Goal: Task Accomplishment & Management: Manage account settings

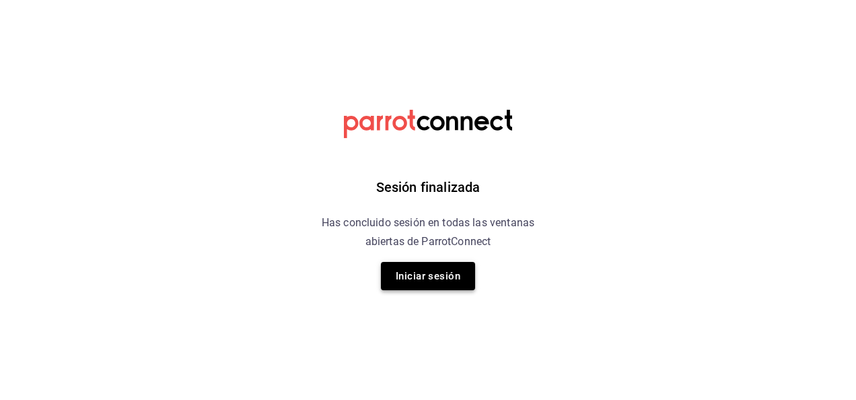
click at [420, 270] on button "Iniciar sesión" at bounding box center [428, 276] width 94 height 28
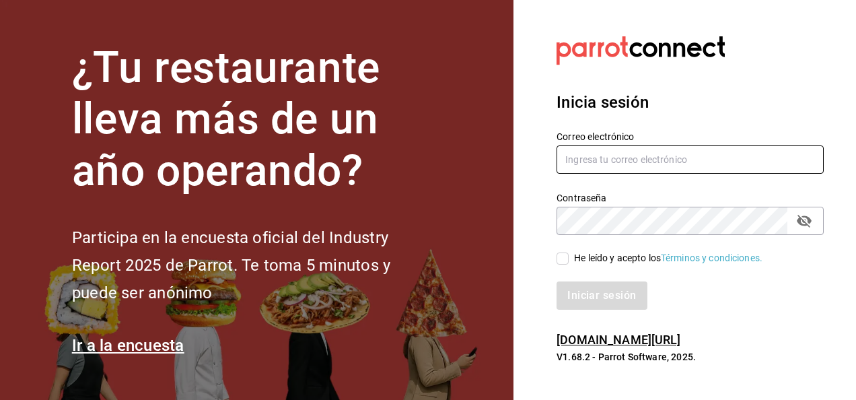
type input "hijasdelaenchilada2018@gmail.com"
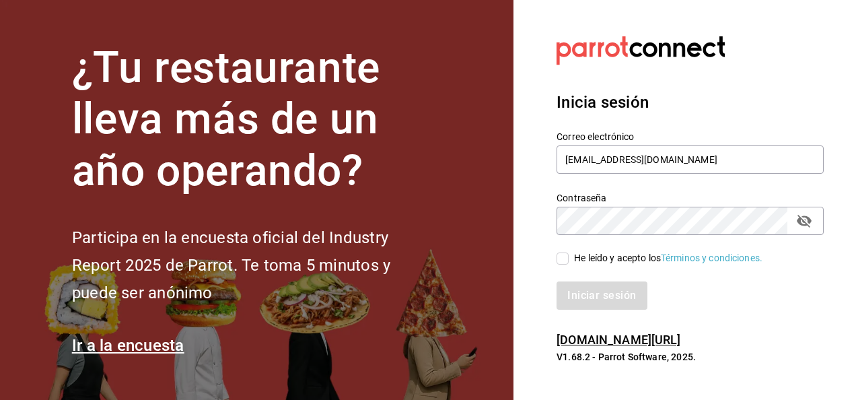
click at [565, 258] on input "He leído y acepto los Términos y condiciones." at bounding box center [562, 258] width 12 height 12
checkbox input "true"
click at [573, 299] on button "Iniciar sesión" at bounding box center [602, 295] width 92 height 28
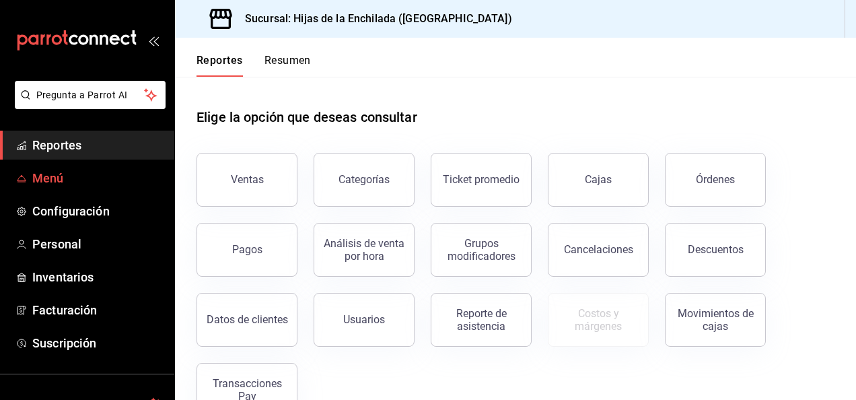
click at [63, 172] on span "Menú" at bounding box center [97, 178] width 131 height 18
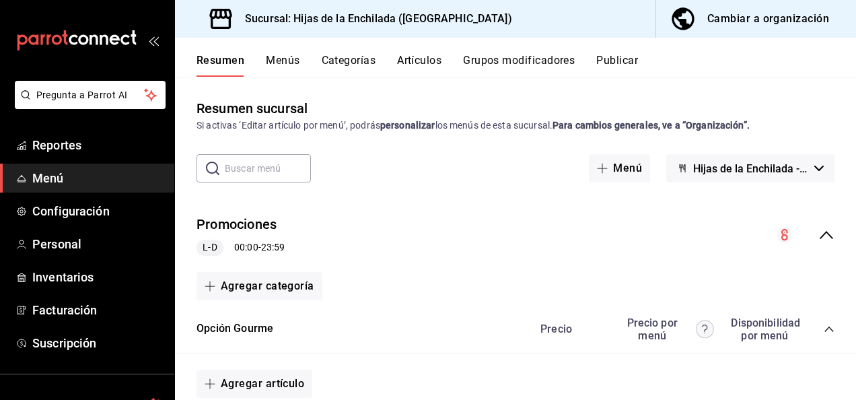
click at [417, 59] on button "Artículos" at bounding box center [419, 65] width 44 height 23
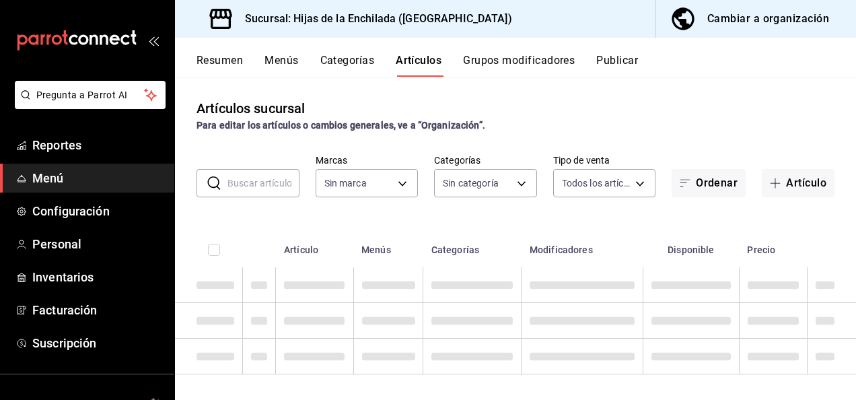
type input "6a50c368-f85e-47bc-b98a-ba75d7e521c6"
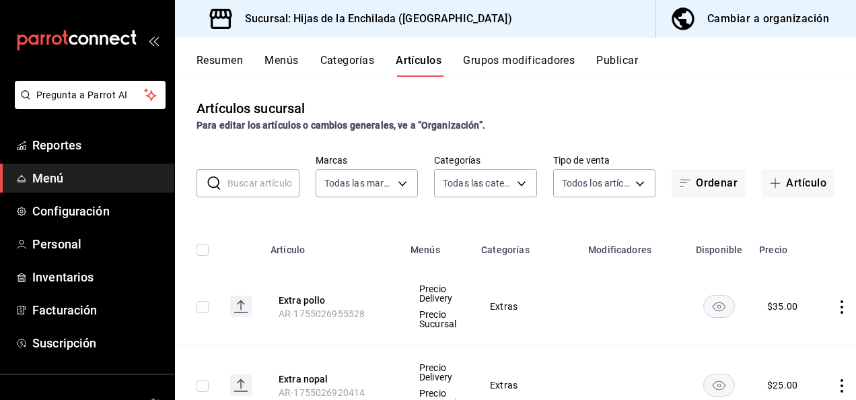
type input "3dc6cdd3-17d0-46b8-b90b-941a62dae284,5d6536b5-921b-420a-a9ee-5464ed42cfe9,f46c6…"
click at [783, 194] on button "Artículo" at bounding box center [798, 183] width 73 height 28
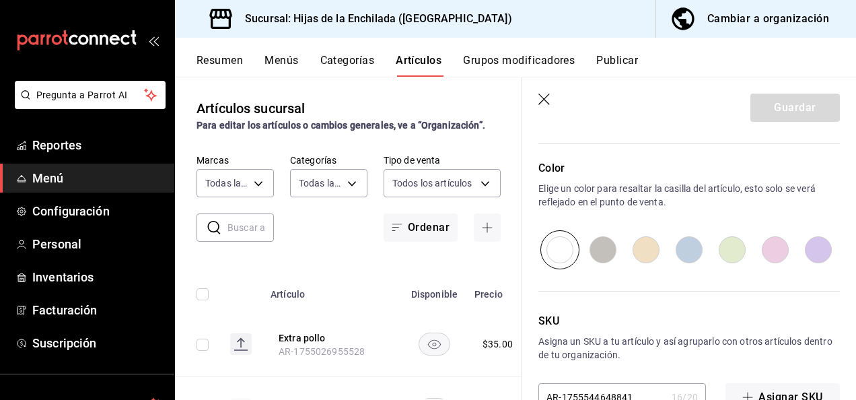
scroll to position [676, 0]
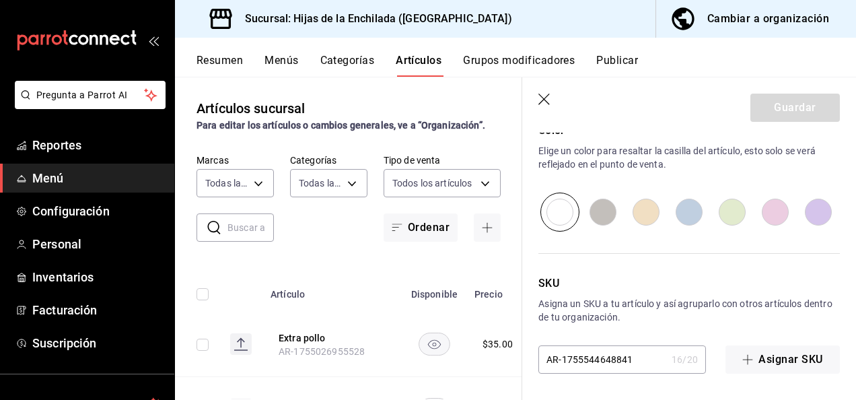
type input "Enchiladas en nogada"
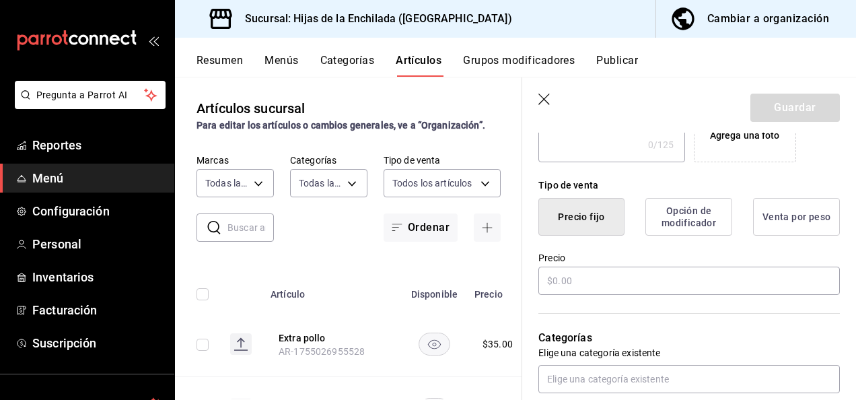
scroll to position [271, 0]
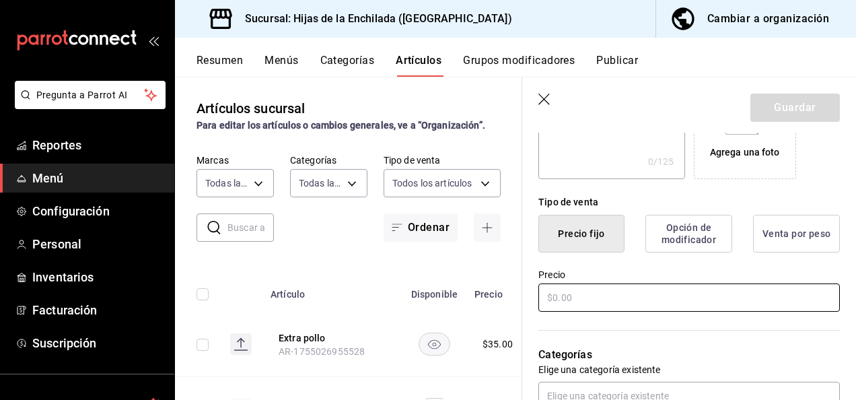
click at [653, 295] on input "text" at bounding box center [688, 297] width 301 height 28
type input "$2.00"
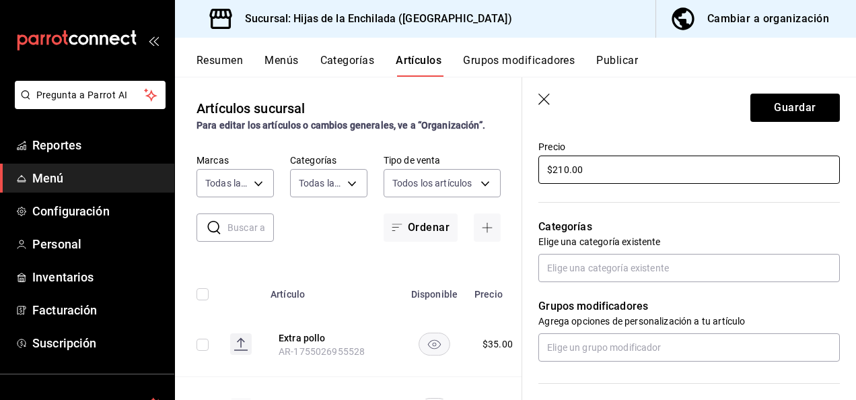
scroll to position [365, 0]
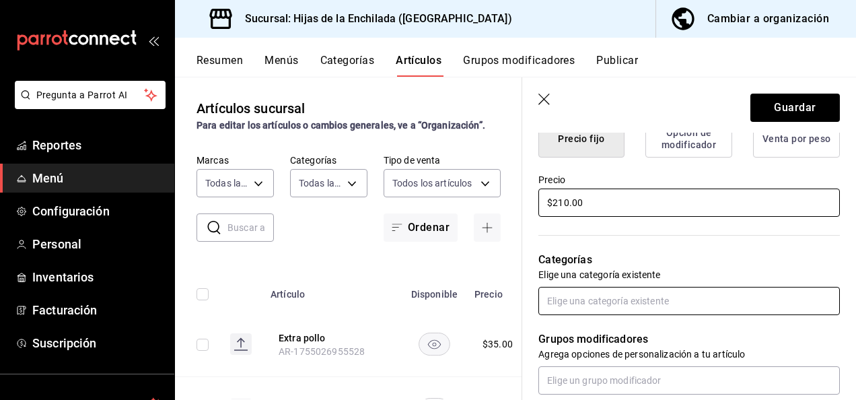
type input "$210.00"
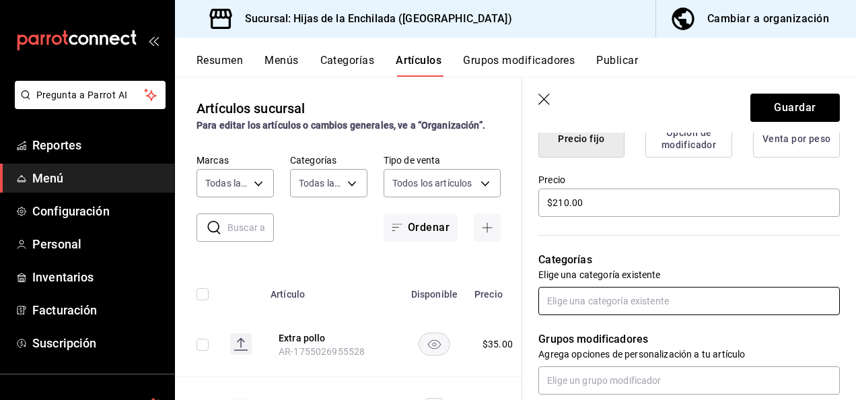
click at [682, 298] on input "text" at bounding box center [688, 301] width 301 height 28
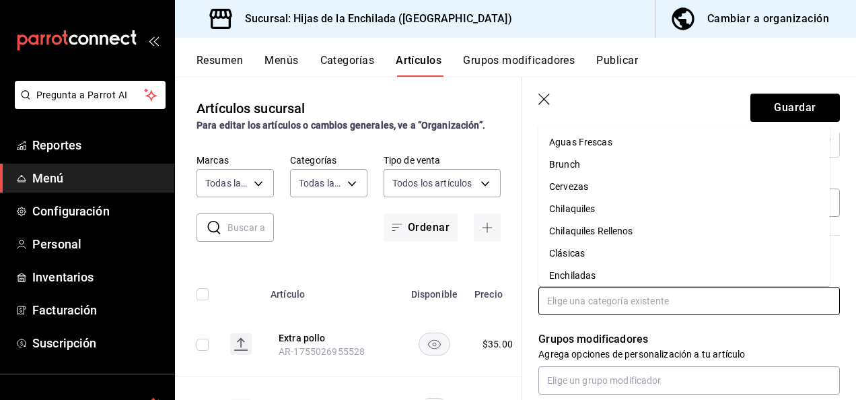
click at [706, 273] on li "Enchiladas" at bounding box center [683, 276] width 291 height 22
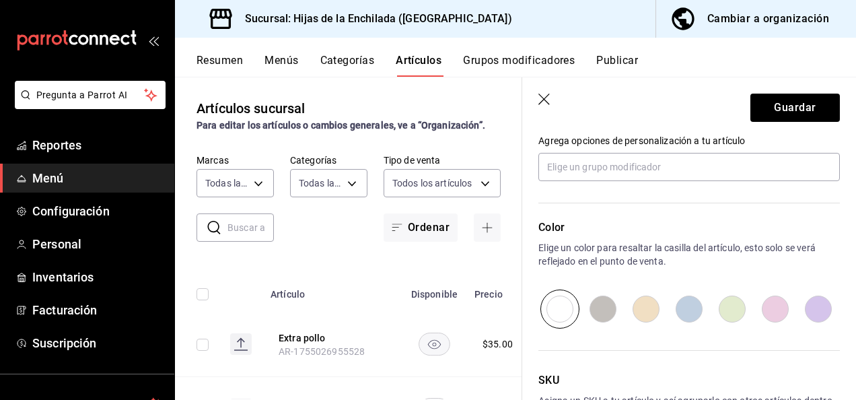
scroll to position [585, 0]
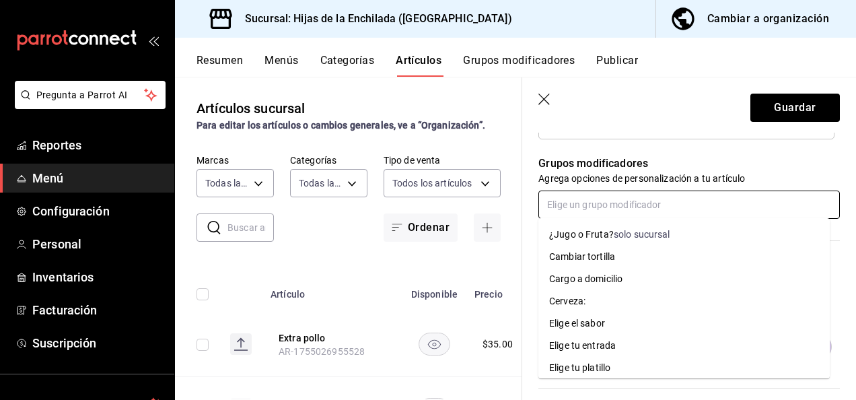
click at [680, 203] on input "text" at bounding box center [688, 204] width 301 height 28
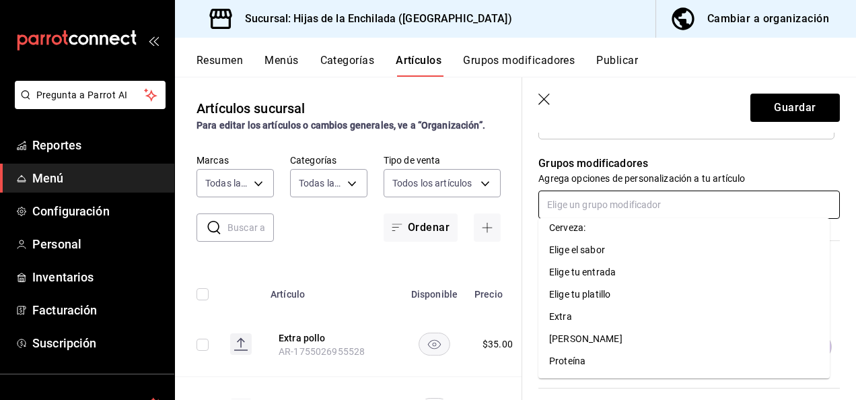
scroll to position [96, 0]
click at [758, 301] on li "Extra" at bounding box center [683, 295] width 291 height 22
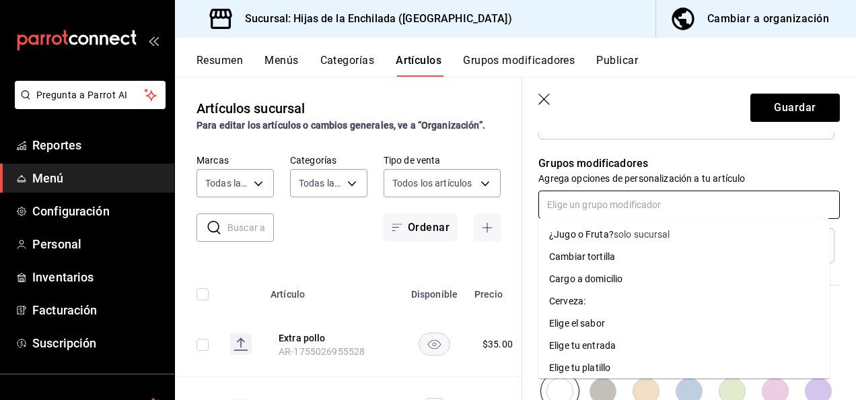
click at [798, 207] on input "text" at bounding box center [688, 204] width 301 height 28
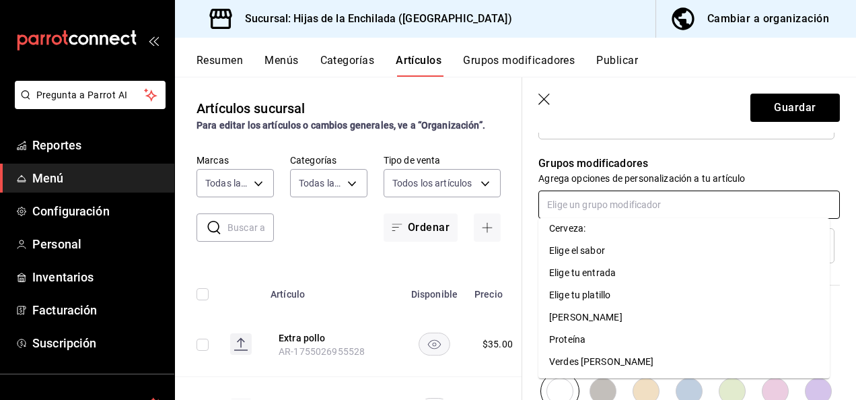
click at [750, 324] on li "Hazlo Paquete" at bounding box center [683, 317] width 291 height 22
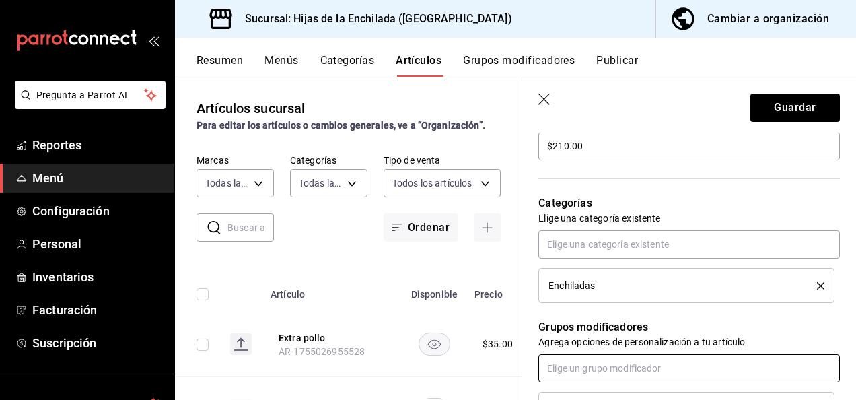
scroll to position [354, 0]
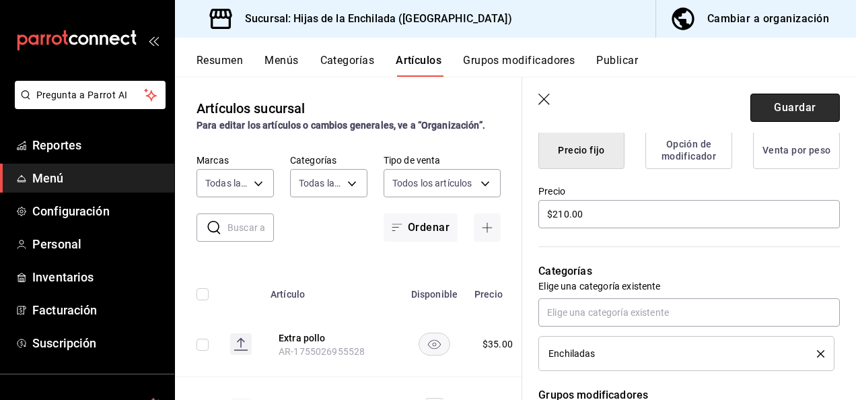
click at [786, 110] on button "Guardar" at bounding box center [794, 108] width 89 height 28
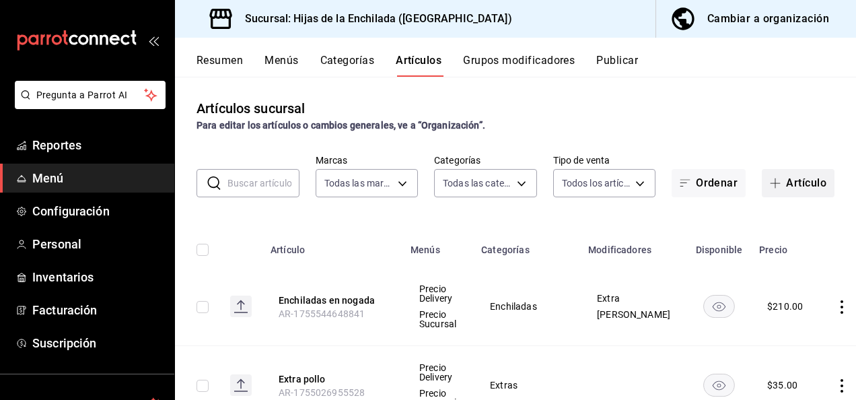
click at [783, 190] on button "Artículo" at bounding box center [798, 183] width 73 height 28
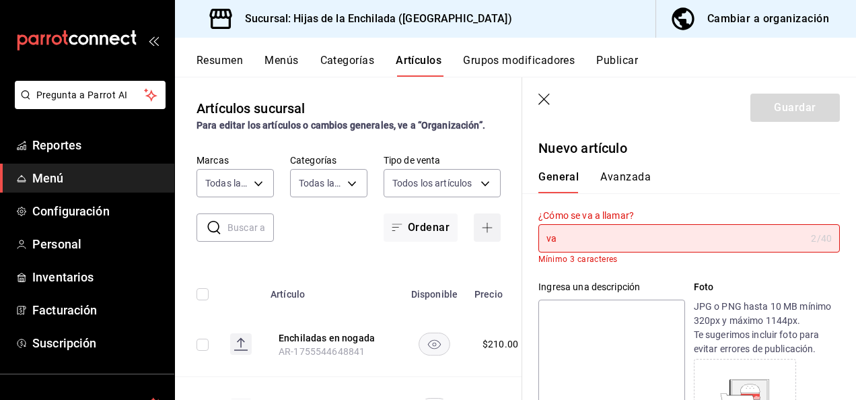
type input "v"
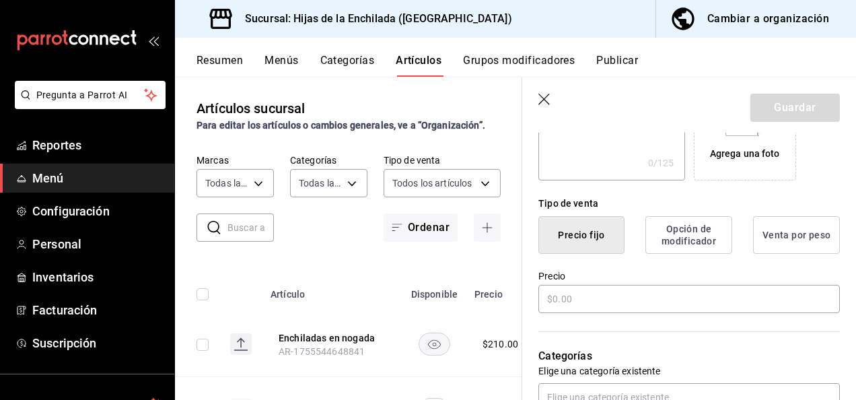
scroll to position [284, 0]
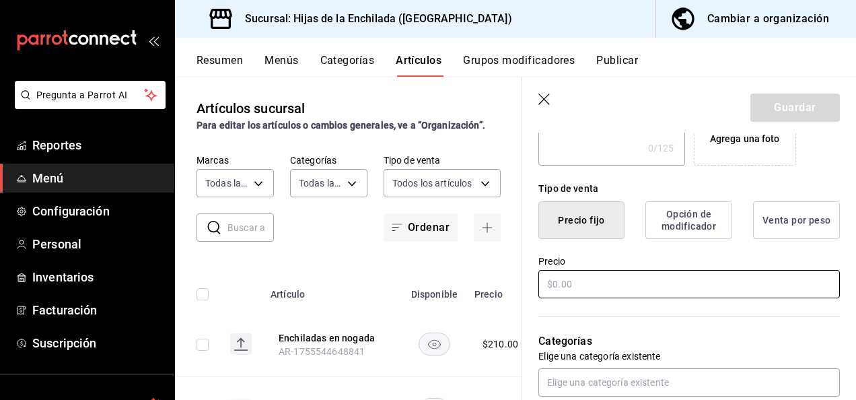
type input "Vainilla sol y sal"
click at [741, 291] on input "text" at bounding box center [688, 284] width 301 height 28
type input "$8.00"
type input "$7.00"
type input "$8.00"
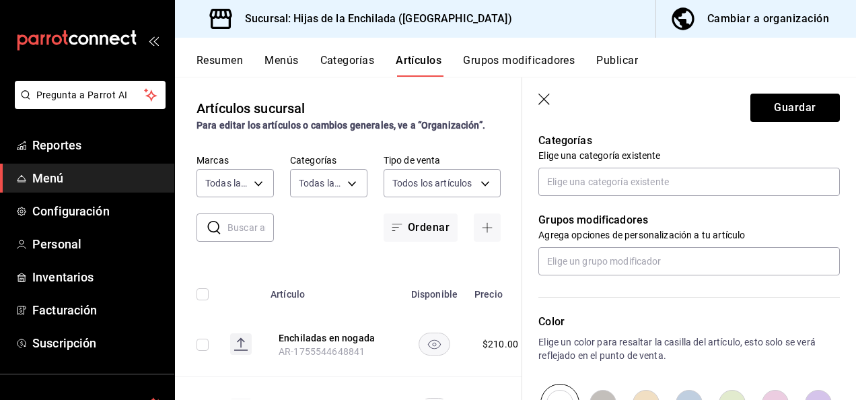
scroll to position [497, 0]
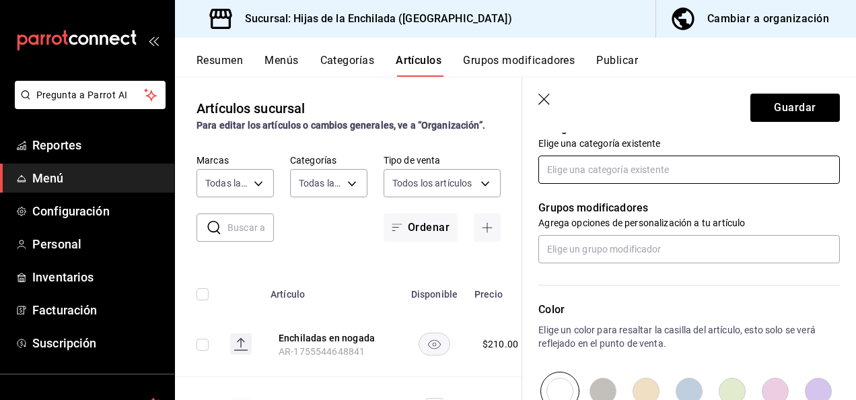
type input "$79.00"
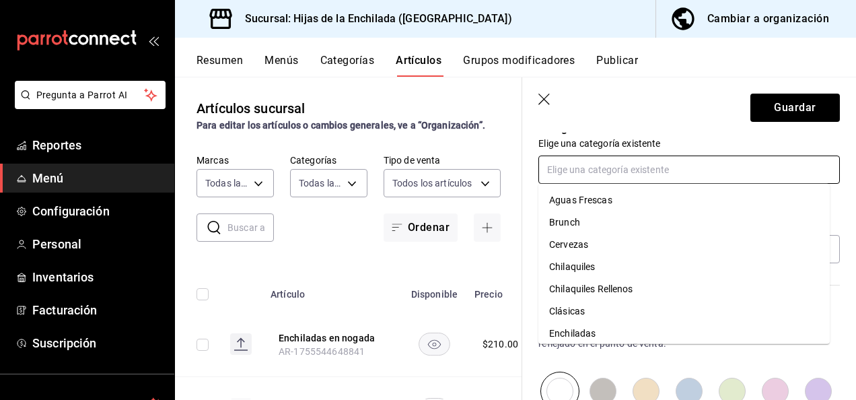
click at [743, 176] on input "text" at bounding box center [688, 169] width 301 height 28
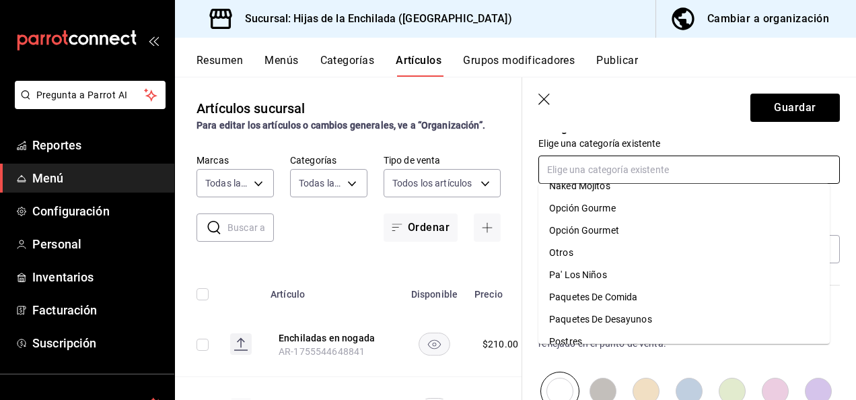
scroll to position [362, 0]
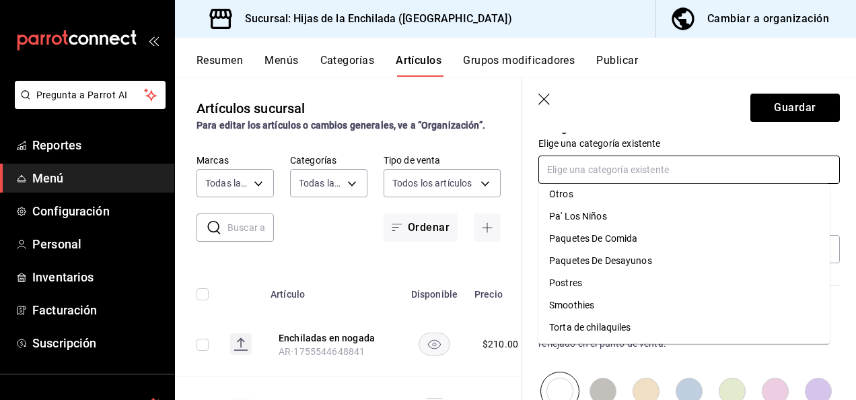
click at [775, 290] on li "Postres" at bounding box center [683, 283] width 291 height 22
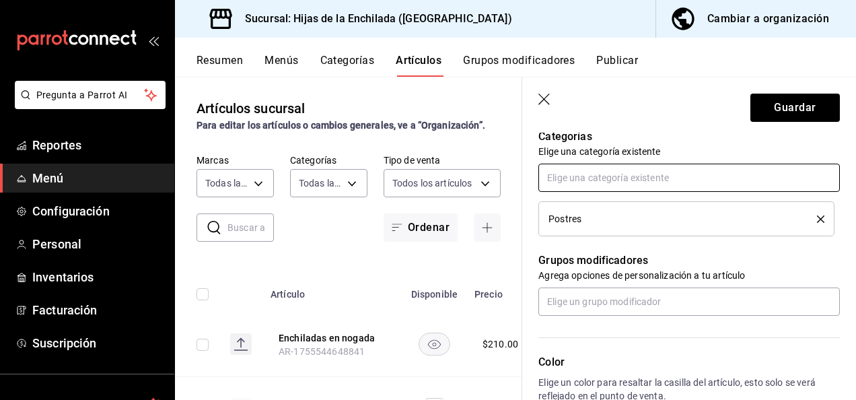
scroll to position [460, 0]
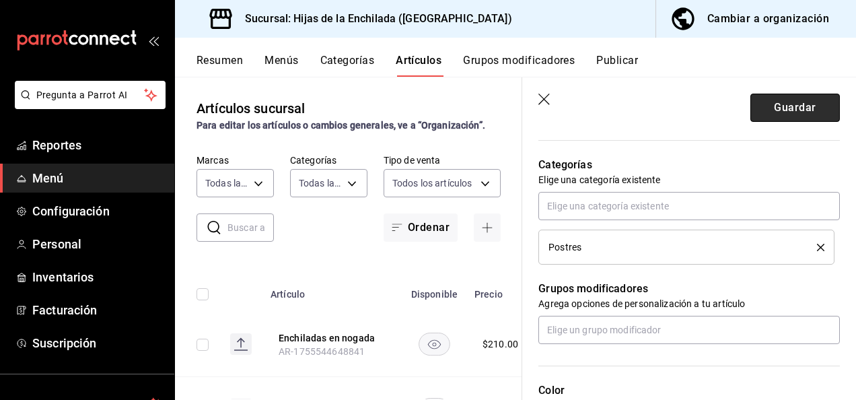
click at [791, 115] on button "Guardar" at bounding box center [794, 108] width 89 height 28
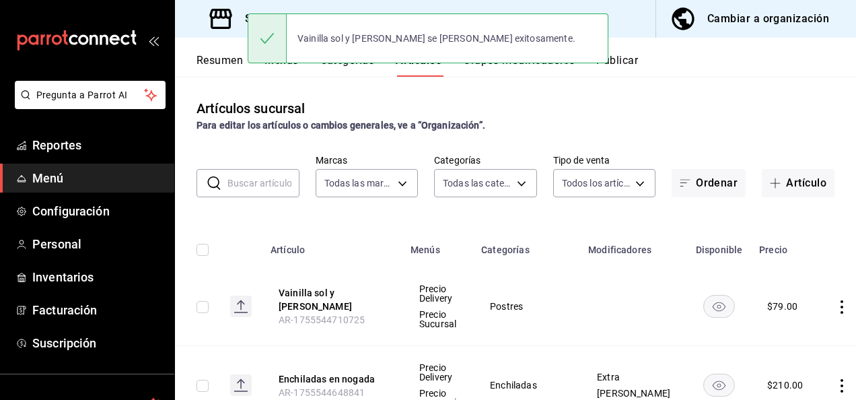
click at [619, 54] on button "Publicar" at bounding box center [617, 65] width 42 height 23
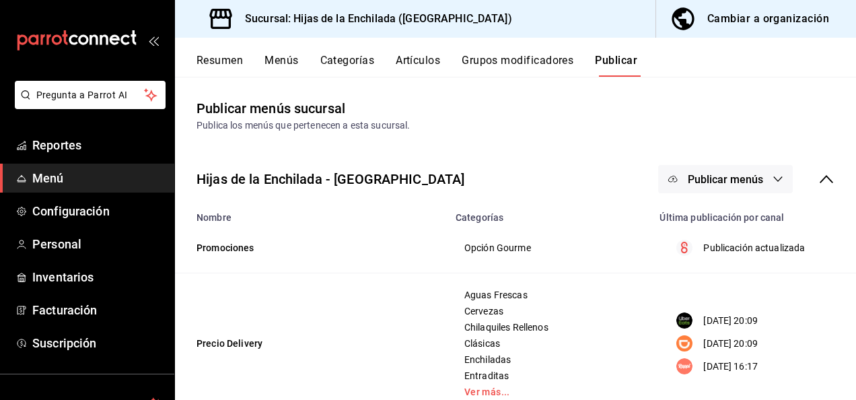
click at [425, 69] on button "Artículos" at bounding box center [418, 65] width 44 height 23
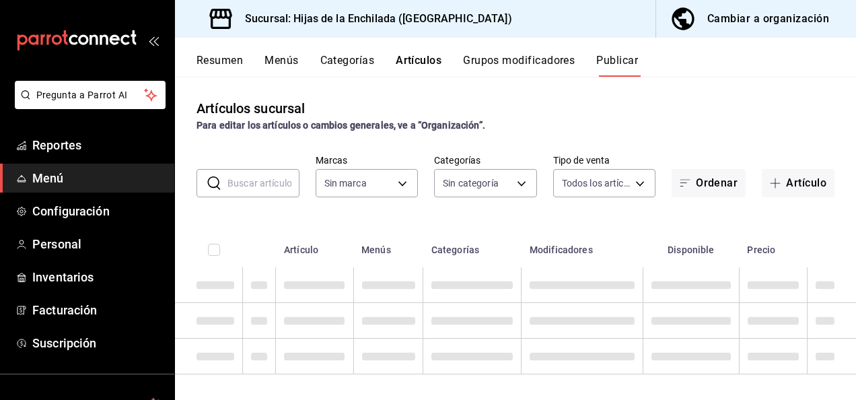
type input "6a50c368-f85e-47bc-b98a-ba75d7e521c6"
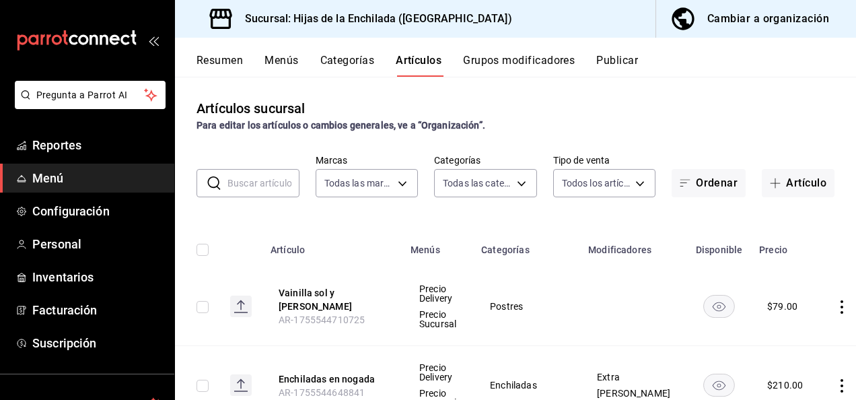
type input "3dc6cdd3-17d0-46b8-b90b-941a62dae284,5d6536b5-921b-420a-a9ee-5464ed42cfe9,f46c6…"
click at [633, 65] on button "Publicar" at bounding box center [617, 65] width 42 height 23
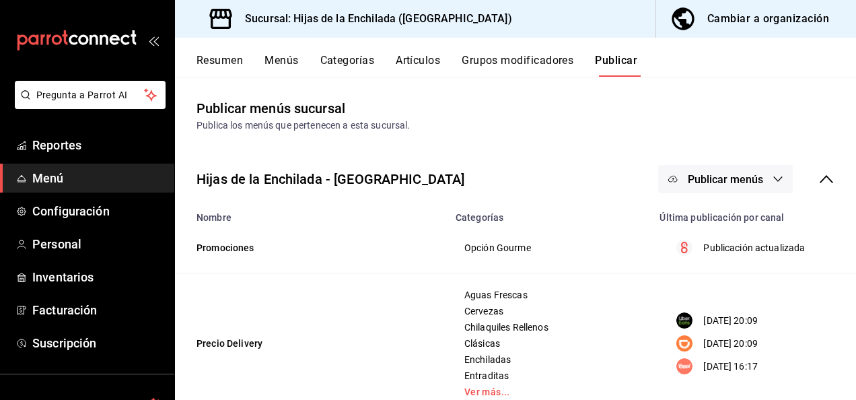
click at [719, 180] on span "Publicar menús" at bounding box center [725, 179] width 75 height 13
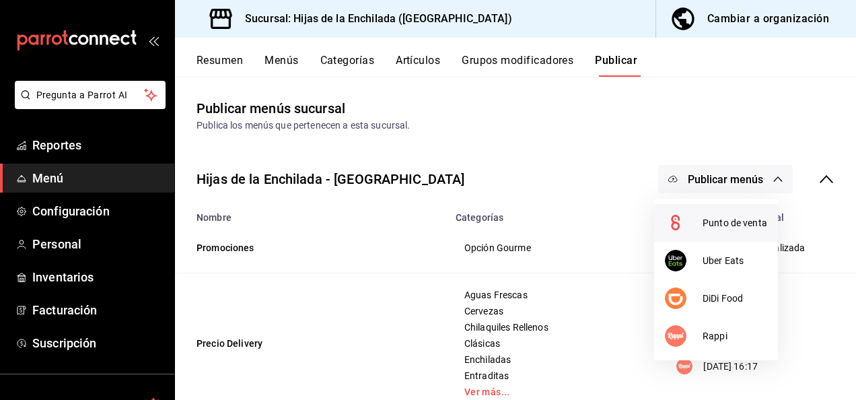
click at [697, 217] on div at bounding box center [684, 223] width 38 height 22
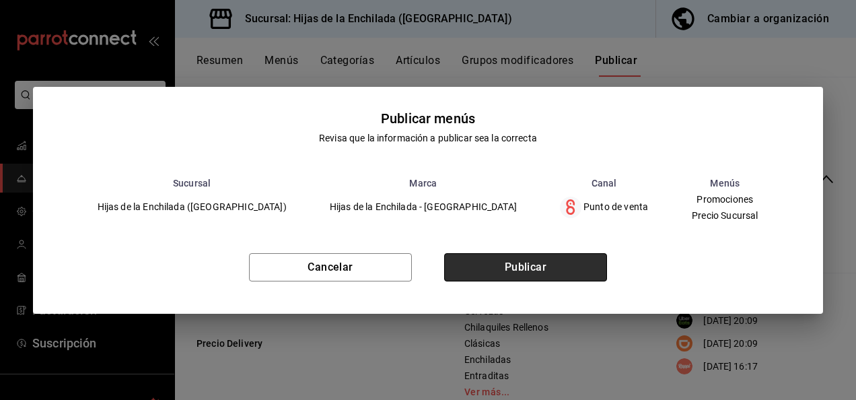
click at [521, 274] on button "Publicar" at bounding box center [525, 267] width 163 height 28
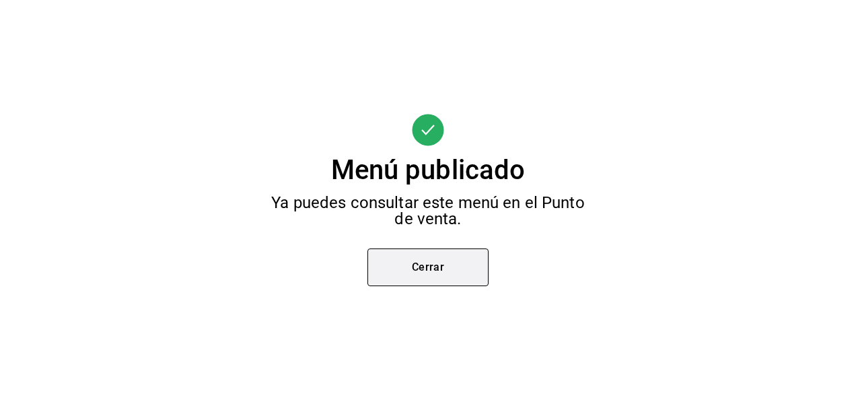
click at [458, 277] on button "Cerrar" at bounding box center [427, 267] width 121 height 38
